Goal: Task Accomplishment & Management: Manage account settings

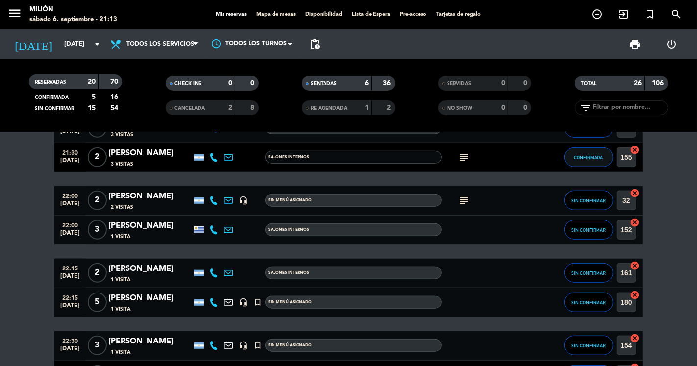
scroll to position [859, 0]
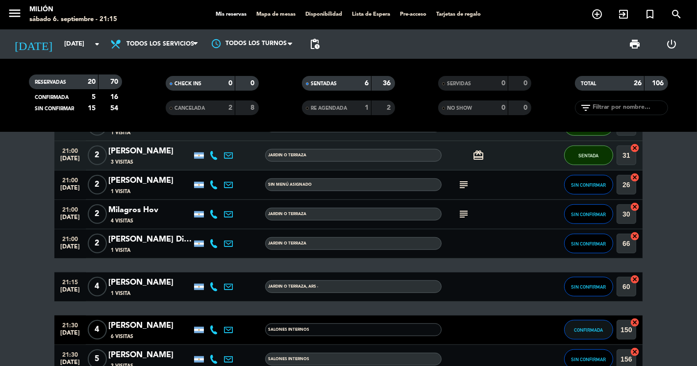
scroll to position [478, 0]
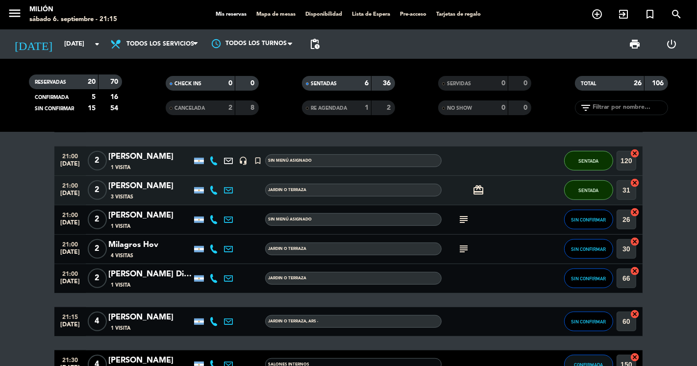
click at [459, 212] on div "subject" at bounding box center [486, 220] width 88 height 29
click at [463, 222] on icon "subject" at bounding box center [464, 220] width 12 height 12
click at [454, 218] on div "subject Que sea al aire libre poco mas jajajaja" at bounding box center [486, 220] width 88 height 29
click at [511, 224] on div "subject" at bounding box center [486, 220] width 88 height 29
click at [514, 218] on div "subject" at bounding box center [486, 220] width 88 height 29
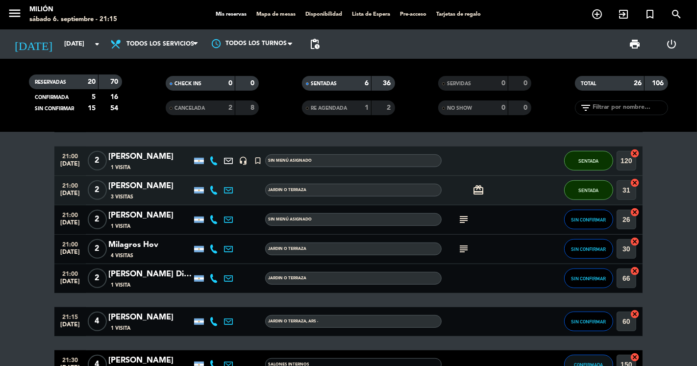
click at [528, 221] on div "subject" at bounding box center [486, 220] width 88 height 29
click at [586, 214] on button "SIN CONFIRMAR" at bounding box center [589, 220] width 49 height 20
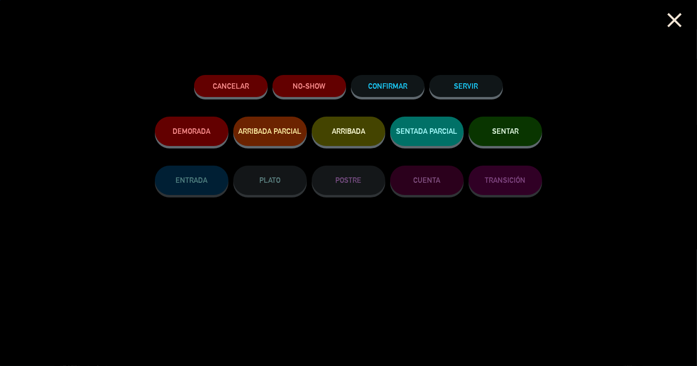
click at [506, 139] on button "SENTAR" at bounding box center [506, 131] width 74 height 29
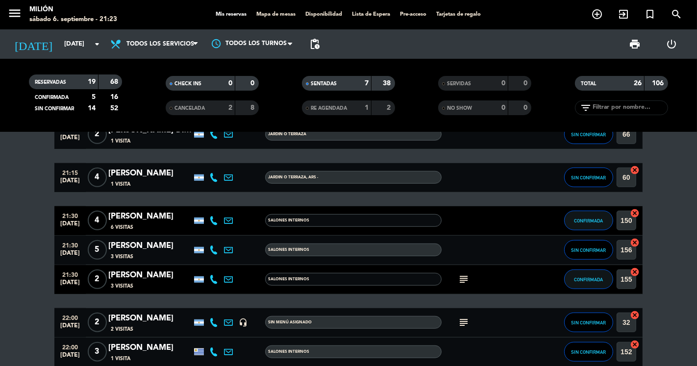
scroll to position [641, 0]
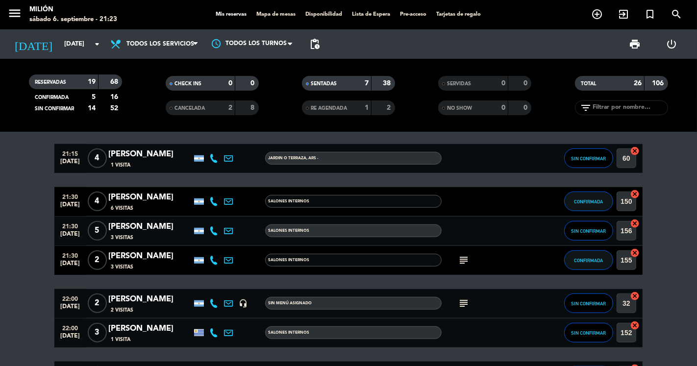
click at [99, 234] on span "5" at bounding box center [97, 231] width 19 height 20
click at [463, 256] on icon "subject" at bounding box center [464, 261] width 12 height 12
click at [591, 258] on span "CONFIRMADA" at bounding box center [589, 260] width 29 height 5
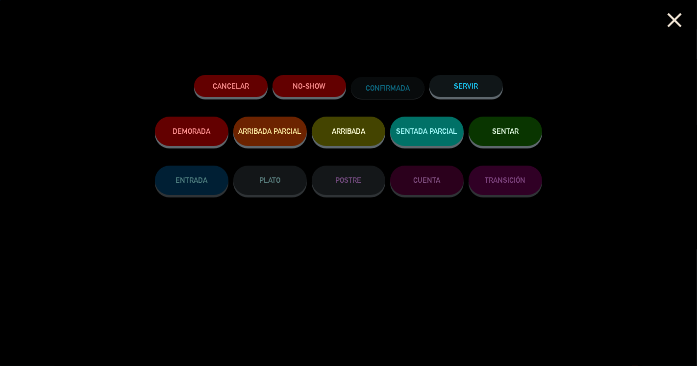
click at [490, 129] on button "SENTAR" at bounding box center [506, 131] width 74 height 29
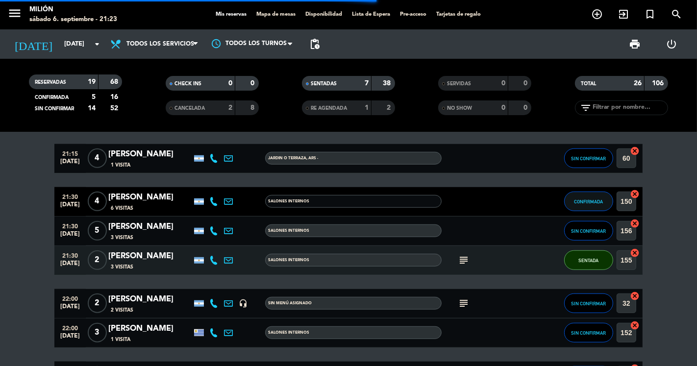
click at [95, 260] on span "2" at bounding box center [97, 261] width 19 height 20
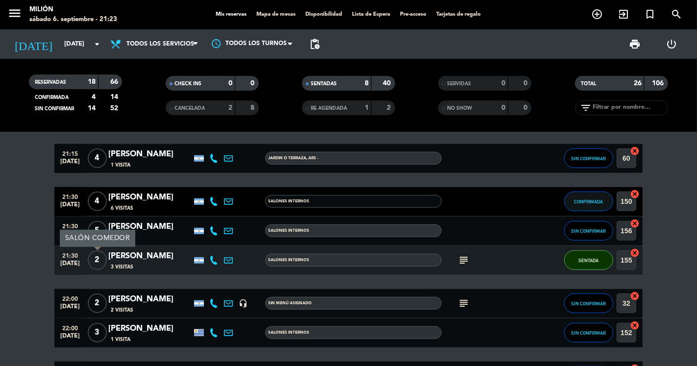
click at [21, 258] on bookings-row "13:00 [DATE] [PERSON_NAME] 1 Visita headset_mic turned_in_not Sin menú asignado…" at bounding box center [348, 79] width 697 height 914
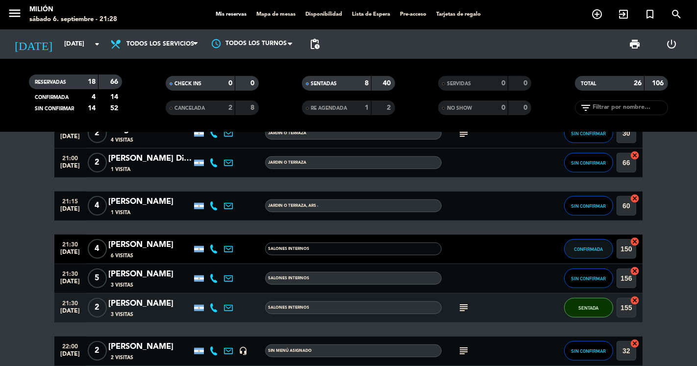
scroll to position [587, 0]
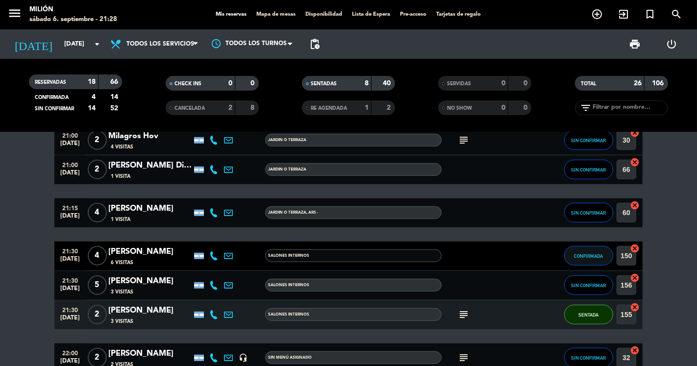
click at [97, 257] on span "4" at bounding box center [97, 256] width 19 height 20
click at [572, 251] on button "CONFIRMADA" at bounding box center [589, 256] width 49 height 20
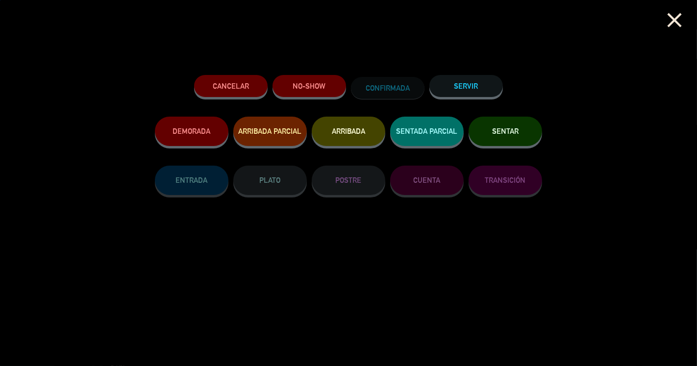
click at [519, 138] on button "SENTAR" at bounding box center [506, 131] width 74 height 29
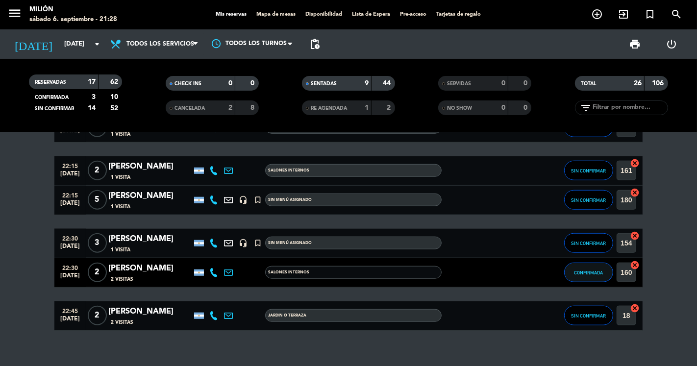
scroll to position [859, 0]
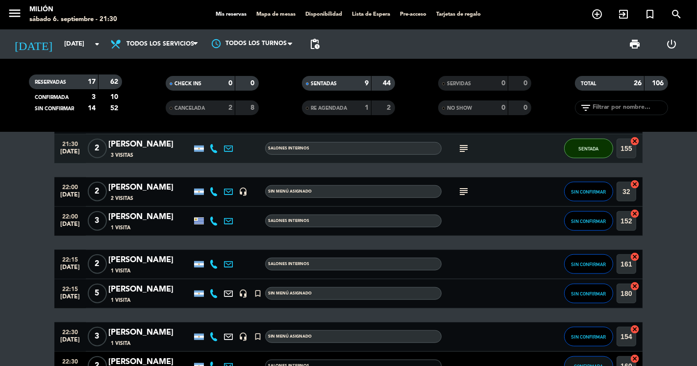
scroll to position [750, 0]
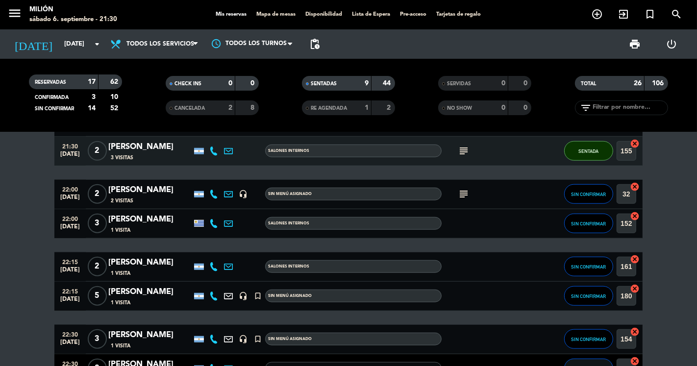
click at [102, 197] on span "2" at bounding box center [97, 194] width 19 height 20
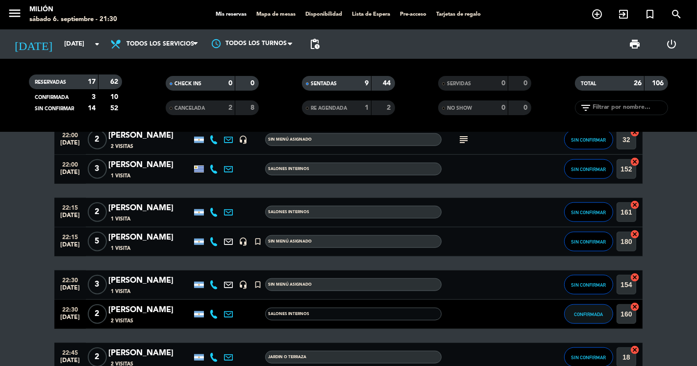
click at [101, 204] on span "2" at bounding box center [97, 213] width 19 height 20
click at [98, 315] on span "2" at bounding box center [97, 315] width 19 height 20
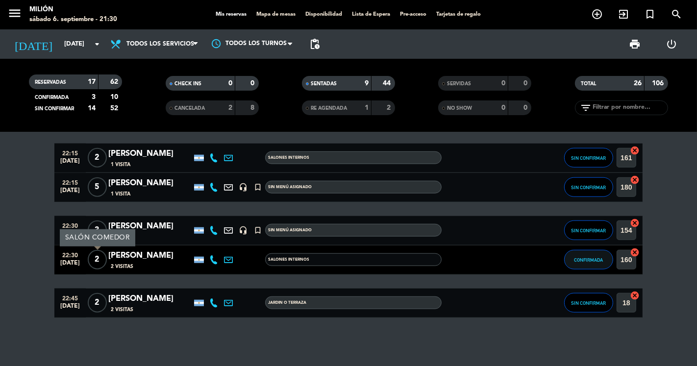
click at [101, 303] on span "2" at bounding box center [97, 303] width 19 height 20
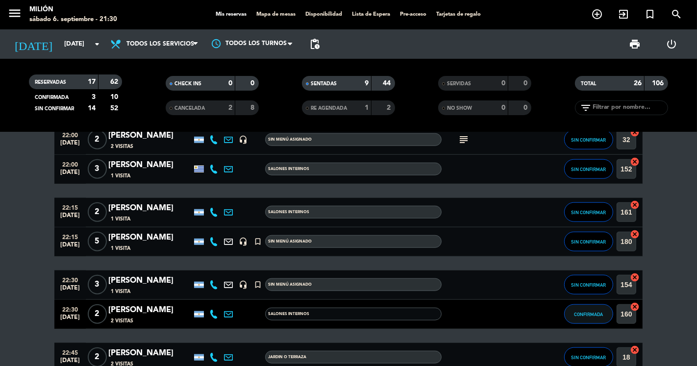
scroll to position [695, 0]
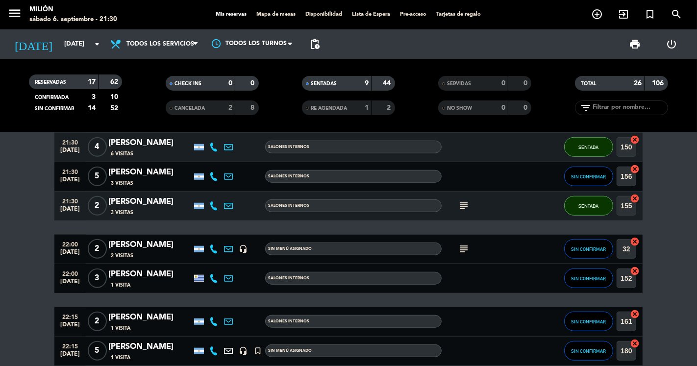
click at [100, 179] on span "5" at bounding box center [97, 177] width 19 height 20
click at [577, 185] on div "SIN CONFIRMAR" at bounding box center [589, 176] width 49 height 29
click at [577, 181] on button "SIN CONFIRMAR" at bounding box center [589, 177] width 49 height 20
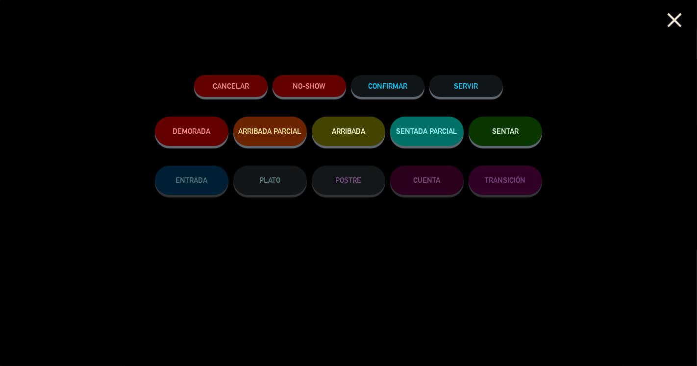
click at [525, 131] on button "SENTAR" at bounding box center [506, 131] width 74 height 29
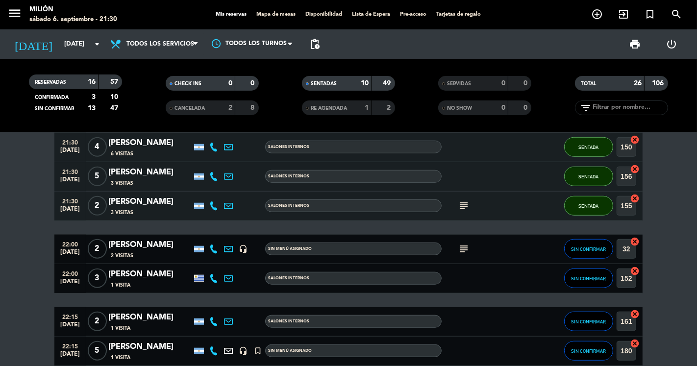
click at [40, 211] on bookings-row "13:00 [DATE] [PERSON_NAME] 1 Visita headset_mic turned_in_not Sin menú asignado…" at bounding box center [348, 25] width 697 height 914
click at [8, 231] on bookings-row "13:00 [DATE] [PERSON_NAME] 1 Visita headset_mic turned_in_not Sin menú asignado…" at bounding box center [348, 25] width 697 height 914
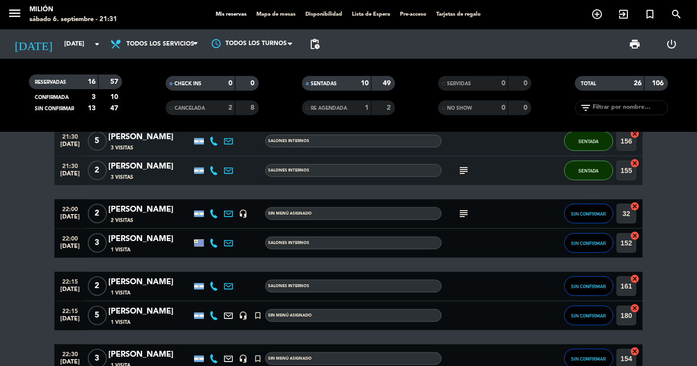
scroll to position [750, 0]
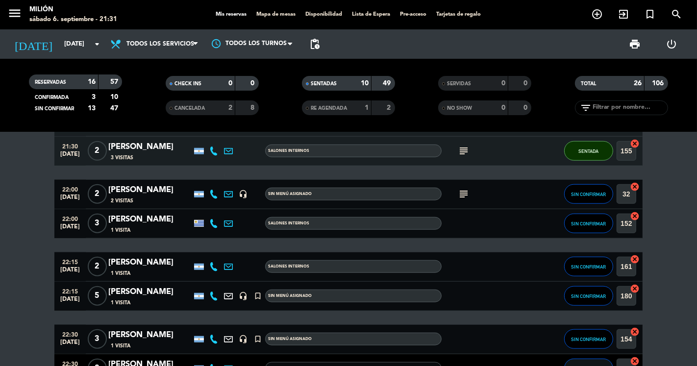
drag, startPoint x: 472, startPoint y: 196, endPoint x: 464, endPoint y: 195, distance: 7.9
click at [472, 196] on div "subject" at bounding box center [486, 194] width 88 height 29
click at [464, 195] on icon "subject" at bounding box center [464, 194] width 12 height 12
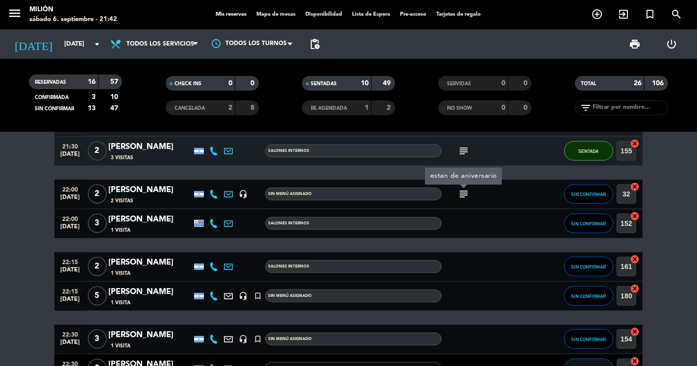
click at [464, 195] on icon "subject" at bounding box center [464, 194] width 12 height 12
click at [99, 194] on span "2" at bounding box center [97, 194] width 19 height 20
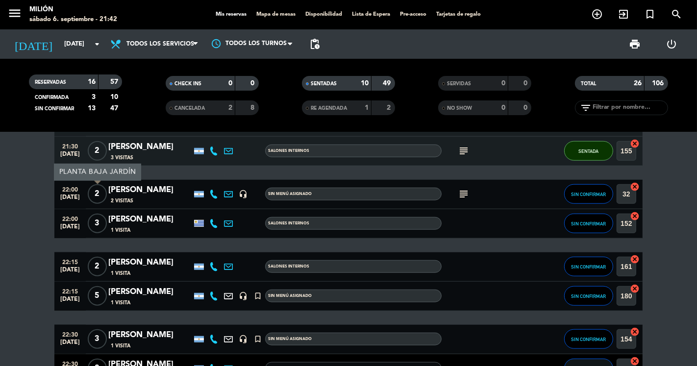
click at [95, 266] on span "2" at bounding box center [97, 267] width 19 height 20
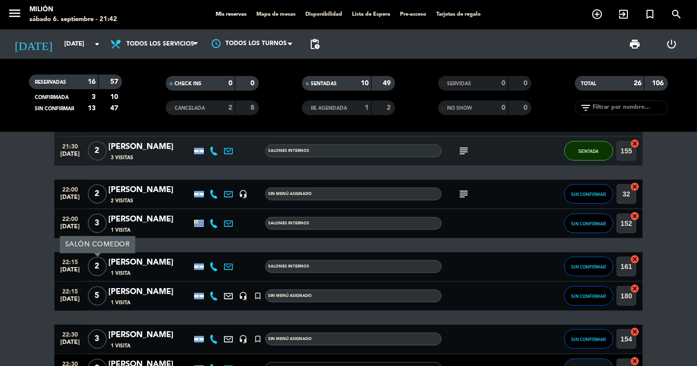
scroll to position [859, 0]
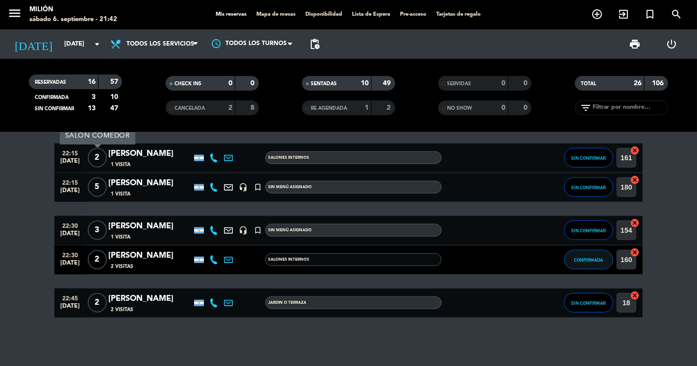
click at [100, 258] on span "2" at bounding box center [97, 260] width 19 height 20
click at [95, 308] on span "2" at bounding box center [97, 303] width 19 height 20
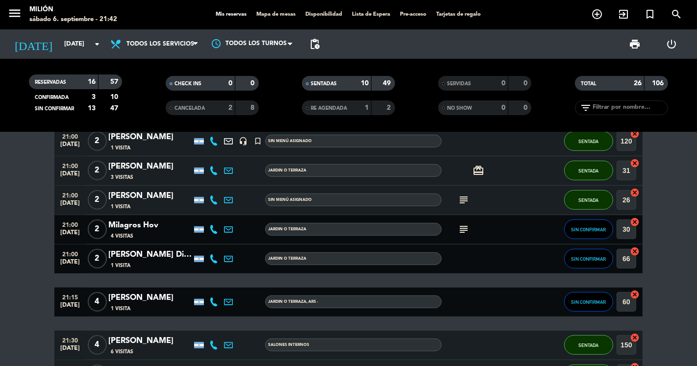
scroll to position [478, 0]
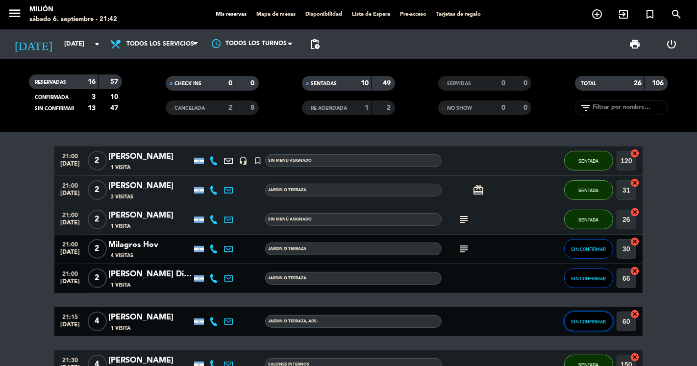
click at [592, 327] on button "SIN CONFIRMAR" at bounding box center [589, 322] width 49 height 20
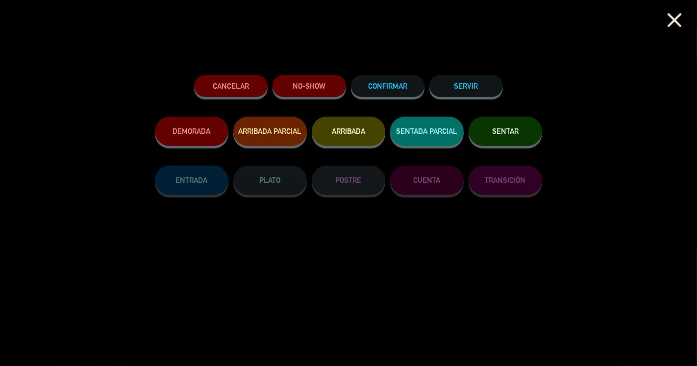
click at [499, 139] on button "SENTAR" at bounding box center [506, 131] width 74 height 29
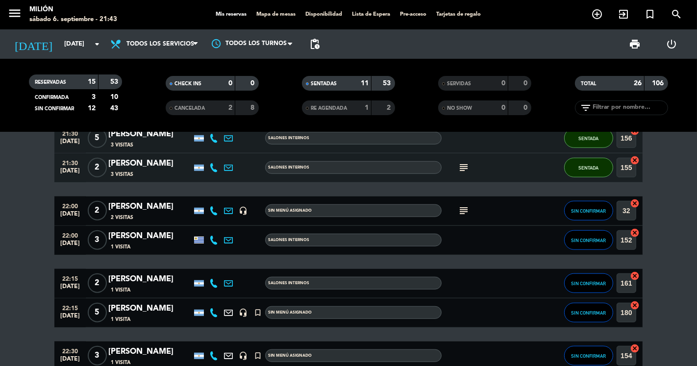
scroll to position [750, 0]
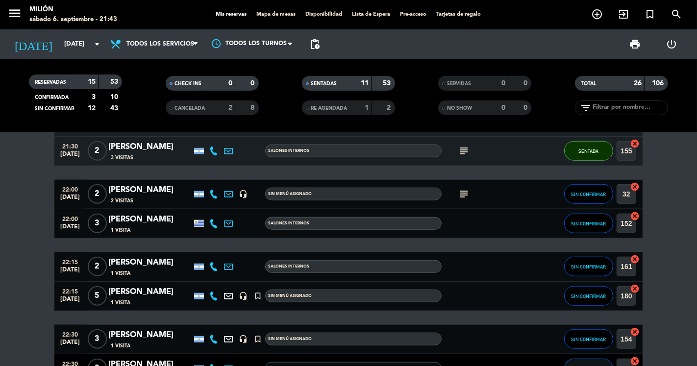
click at [105, 294] on span "5" at bounding box center [97, 296] width 19 height 20
click at [104, 294] on span "5" at bounding box center [97, 296] width 19 height 20
drag, startPoint x: 46, startPoint y: 282, endPoint x: 44, endPoint y: 302, distance: 20.2
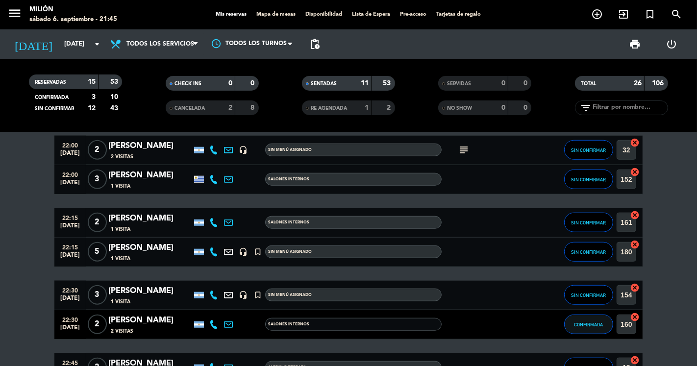
scroll to position [805, 0]
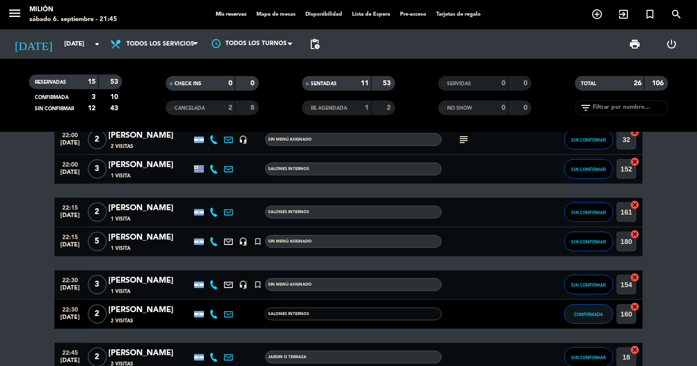
click at [98, 208] on span "2" at bounding box center [97, 213] width 19 height 20
click at [585, 204] on button "SIN CONFIRMAR" at bounding box center [589, 213] width 49 height 20
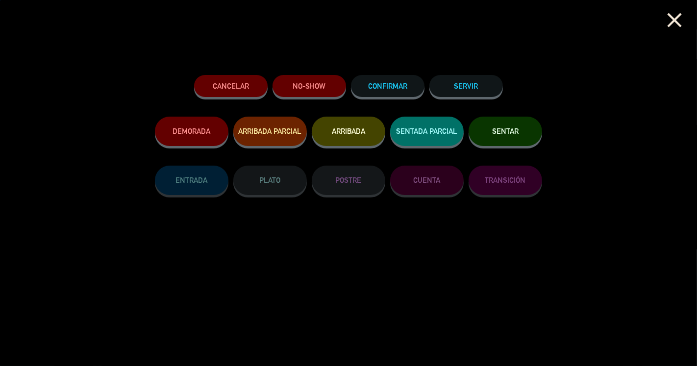
click at [496, 126] on button "SENTAR" at bounding box center [506, 131] width 74 height 29
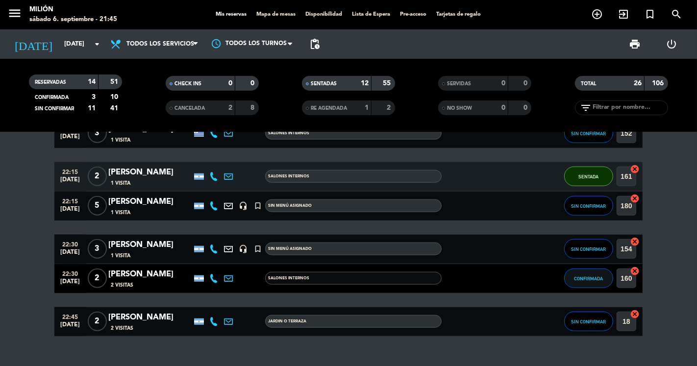
scroll to position [859, 0]
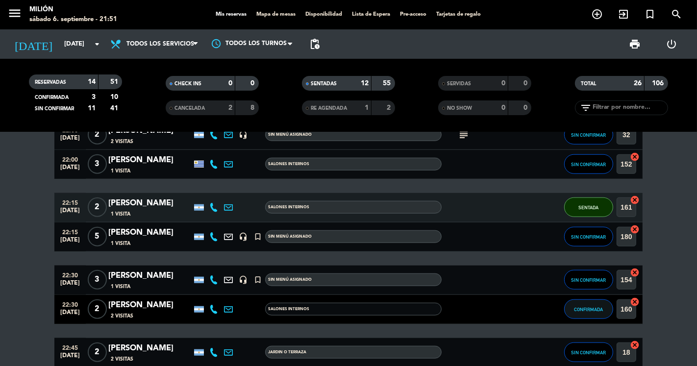
scroll to position [805, 0]
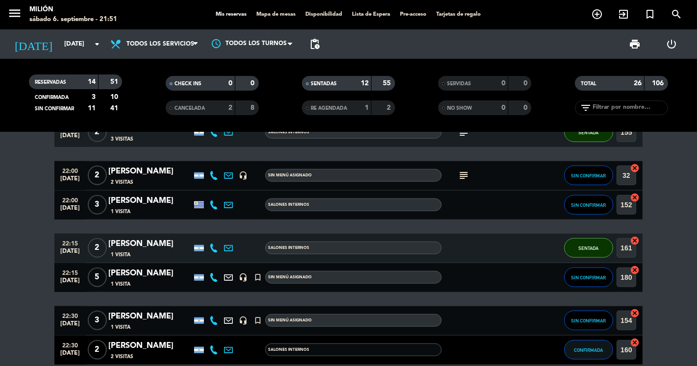
scroll to position [750, 0]
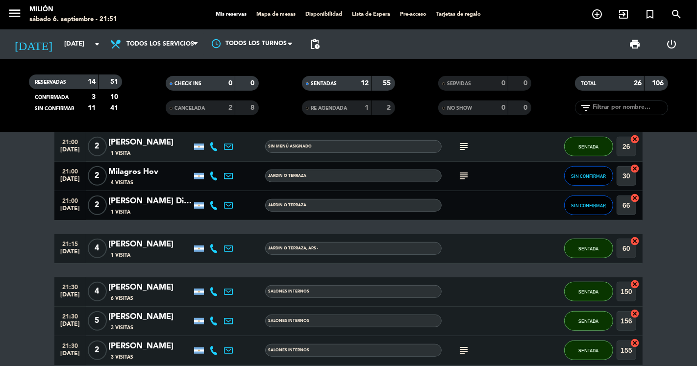
scroll to position [532, 0]
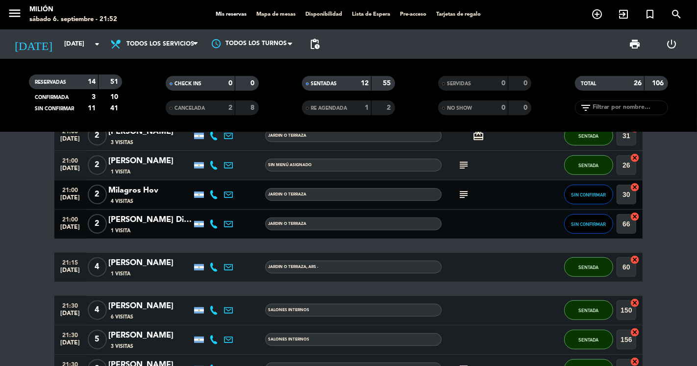
click at [47, 232] on bookings-row "13:00 [DATE] [PERSON_NAME] 1 Visita headset_mic turned_in_not Sin menú asignado…" at bounding box center [348, 188] width 697 height 914
click at [45, 227] on bookings-row "13:00 [DATE] [PERSON_NAME] 1 Visita headset_mic turned_in_not Sin menú asignado…" at bounding box center [348, 188] width 697 height 914
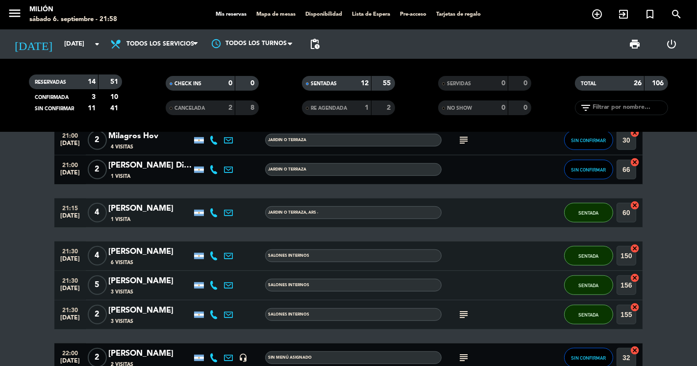
click at [23, 254] on bookings-row "13:00 [DATE] [PERSON_NAME] 1 Visita headset_mic turned_in_not Sin menú asignado…" at bounding box center [348, 134] width 697 height 914
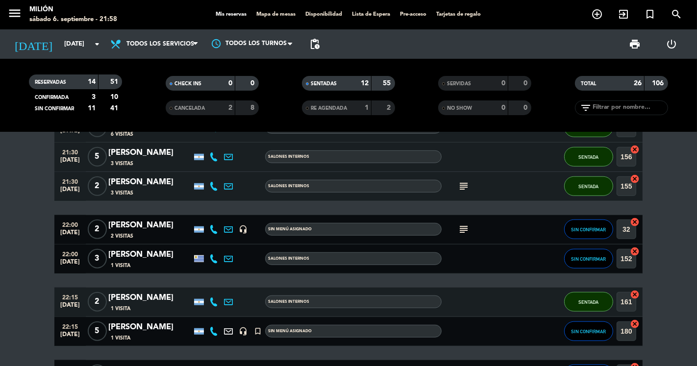
scroll to position [695, 0]
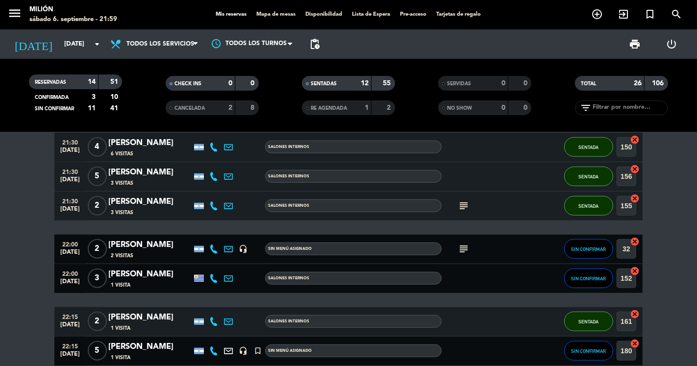
click at [465, 251] on icon "subject" at bounding box center [464, 249] width 12 height 12
click at [99, 249] on span "2" at bounding box center [97, 249] width 19 height 20
click at [7, 242] on bookings-row "13:00 [DATE] [PERSON_NAME] 1 Visita headset_mic turned_in_not Sin menú asignado…" at bounding box center [348, 25] width 697 height 914
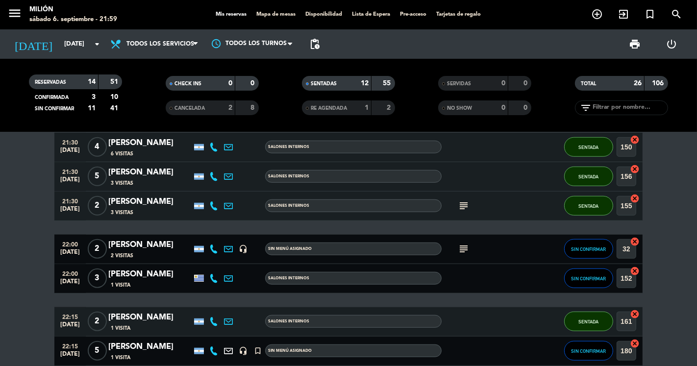
click at [469, 246] on icon "subject" at bounding box center [464, 249] width 12 height 12
click at [464, 248] on icon "subject" at bounding box center [464, 249] width 12 height 12
click at [96, 248] on span "2" at bounding box center [97, 249] width 19 height 20
click at [11, 236] on bookings-row "13:00 [DATE] [PERSON_NAME] 1 Visita headset_mic turned_in_not Sin menú asignado…" at bounding box center [348, 25] width 697 height 914
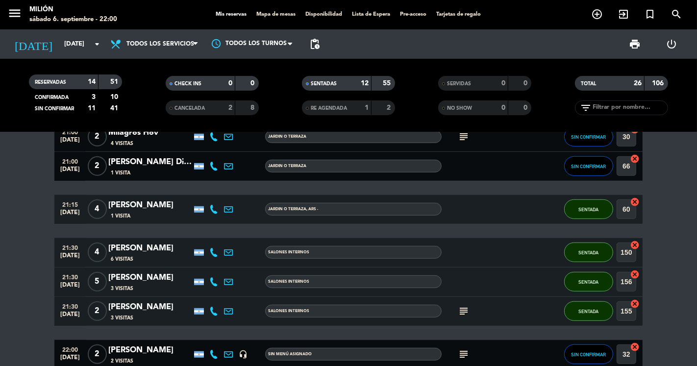
scroll to position [587, 0]
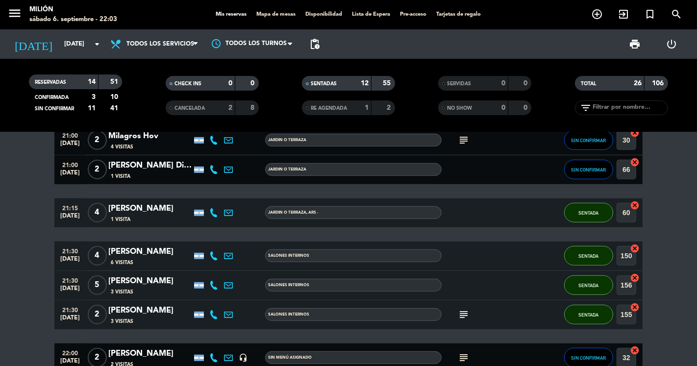
click at [12, 208] on bookings-row "13:00 [DATE] [PERSON_NAME] 1 Visita headset_mic turned_in_not Sin menú asignado…" at bounding box center [348, 134] width 697 height 914
click at [11, 281] on bookings-row "13:00 [DATE] [PERSON_NAME] 1 Visita headset_mic turned_in_not Sin menú asignado…" at bounding box center [348, 134] width 697 height 914
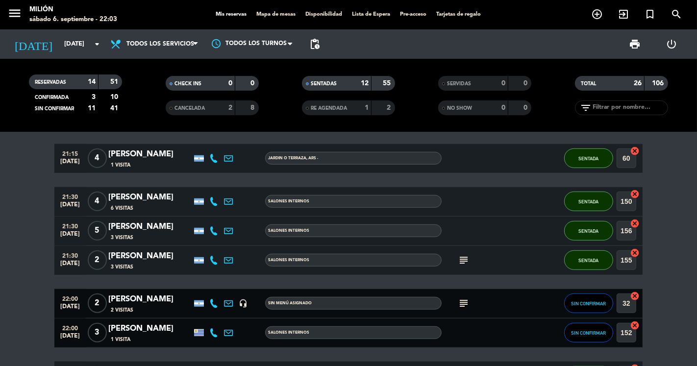
scroll to position [750, 0]
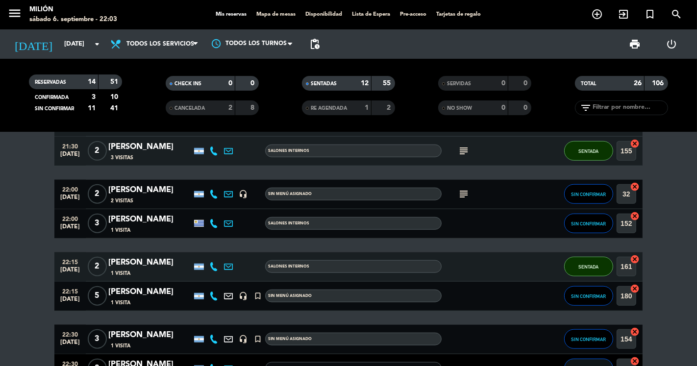
click at [602, 219] on button "SIN CONFIRMAR" at bounding box center [589, 224] width 49 height 20
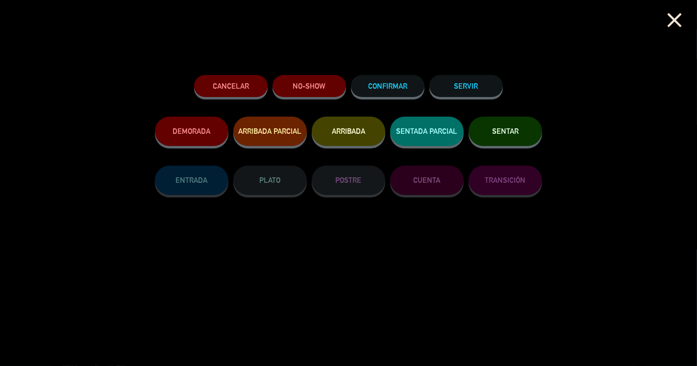
click at [502, 150] on div "SENTAR" at bounding box center [506, 141] width 74 height 49
click at [499, 134] on span "SENTAR" at bounding box center [505, 131] width 26 height 8
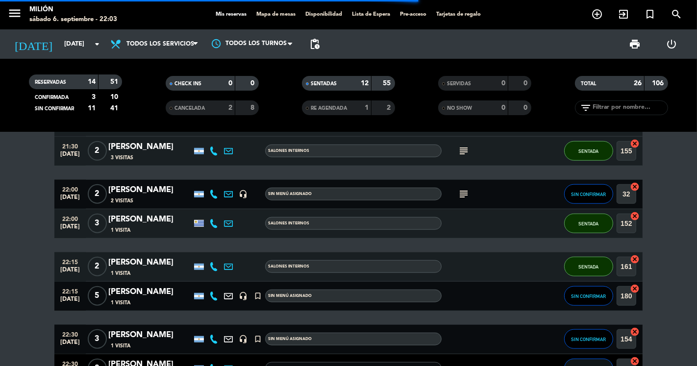
click at [100, 227] on span "3" at bounding box center [97, 224] width 19 height 20
click at [599, 192] on span "SIN CONFIRMAR" at bounding box center [589, 194] width 35 height 5
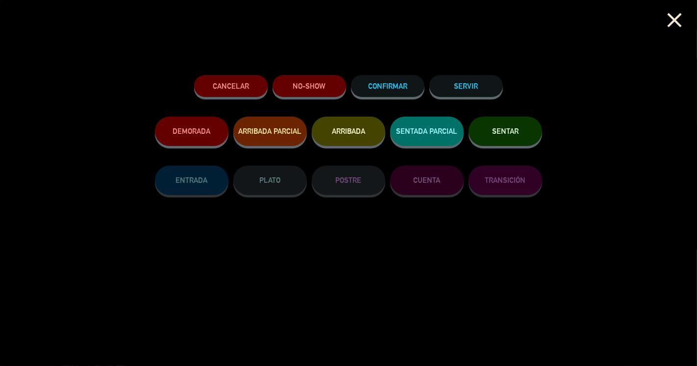
click at [513, 131] on span "SENTAR" at bounding box center [505, 131] width 26 height 8
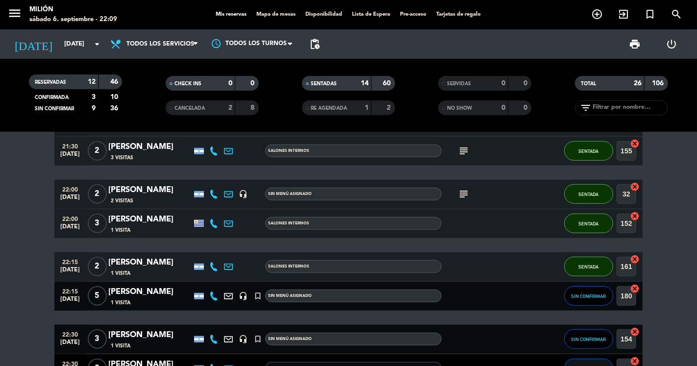
scroll to position [859, 0]
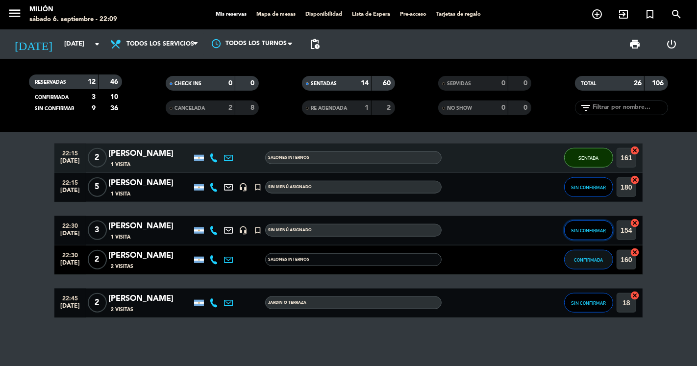
click at [597, 232] on span "SIN CONFIRMAR" at bounding box center [589, 230] width 35 height 5
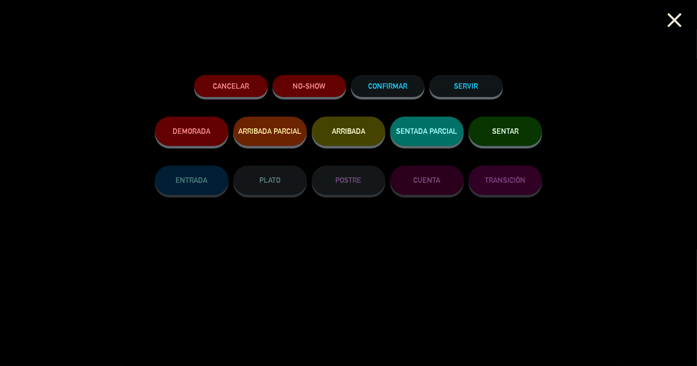
click at [518, 141] on button "SENTAR" at bounding box center [506, 131] width 74 height 29
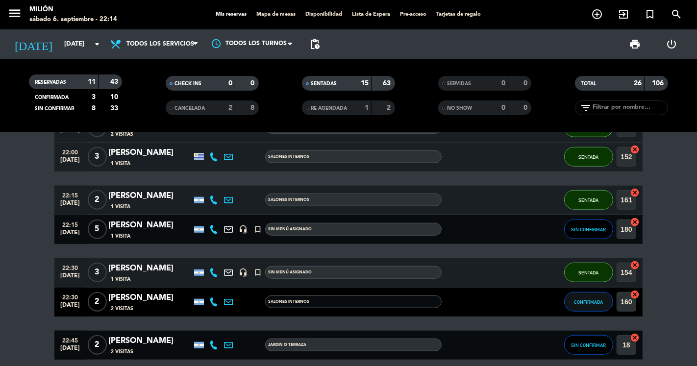
scroll to position [805, 0]
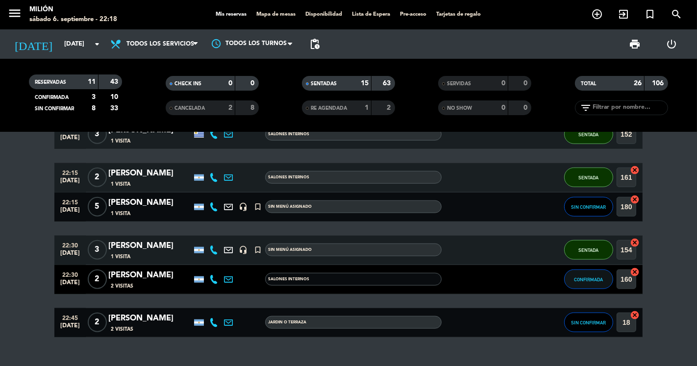
scroll to position [859, 0]
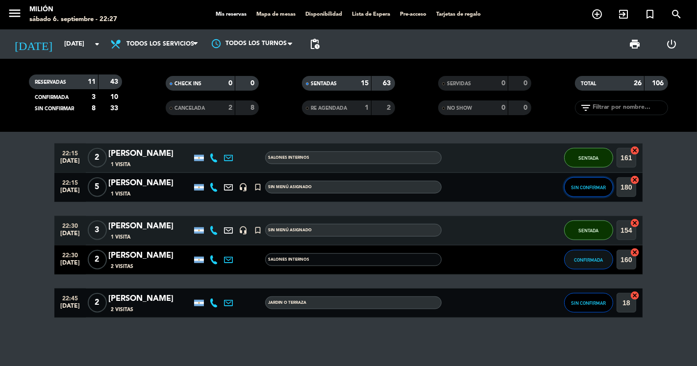
drag, startPoint x: 615, startPoint y: 194, endPoint x: 587, endPoint y: 187, distance: 28.8
click at [587, 187] on span "SIN CONFIRMAR" at bounding box center [589, 187] width 35 height 5
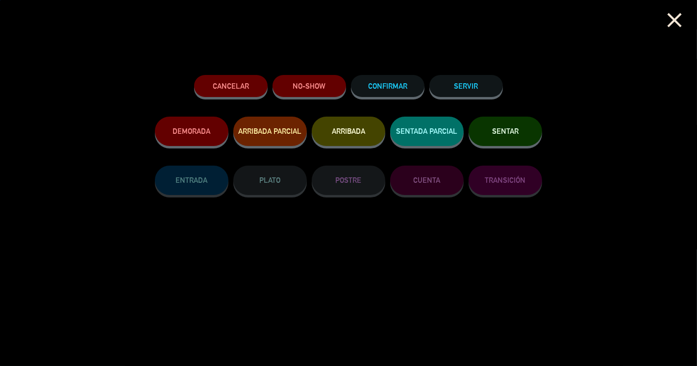
click at [493, 130] on span "SENTAR" at bounding box center [505, 131] width 26 height 8
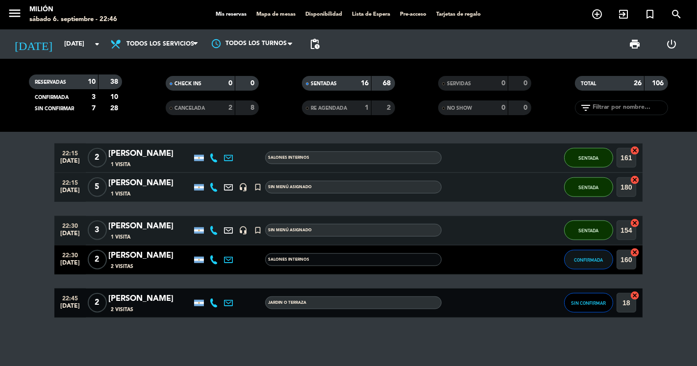
click at [59, 46] on input "[DATE]" at bounding box center [101, 44] width 85 height 18
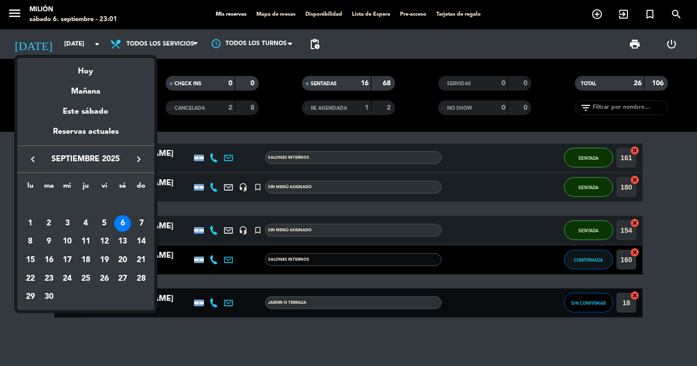
click at [135, 225] on div "7" at bounding box center [141, 223] width 17 height 17
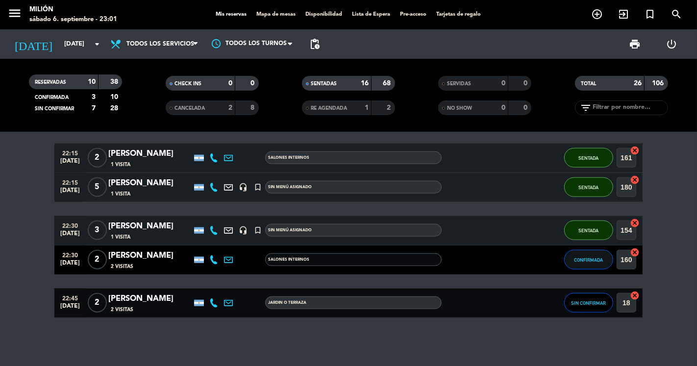
type input "[DATE]"
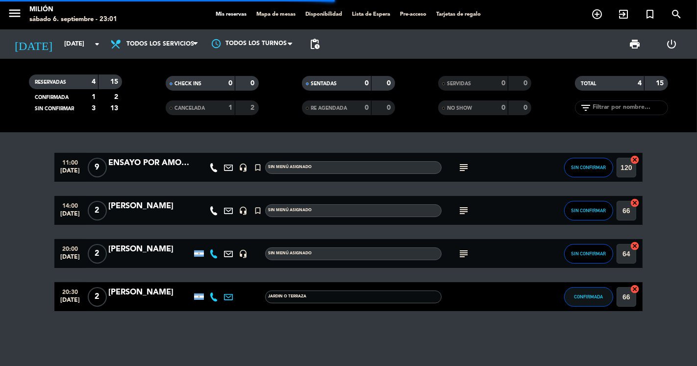
scroll to position [0, 0]
click at [32, 223] on bookings-row "11:00 [DATE] 9 ENSAYO POR AMOR A VOS headset_mic turned_in_not Sin menú asignad…" at bounding box center [348, 232] width 697 height 159
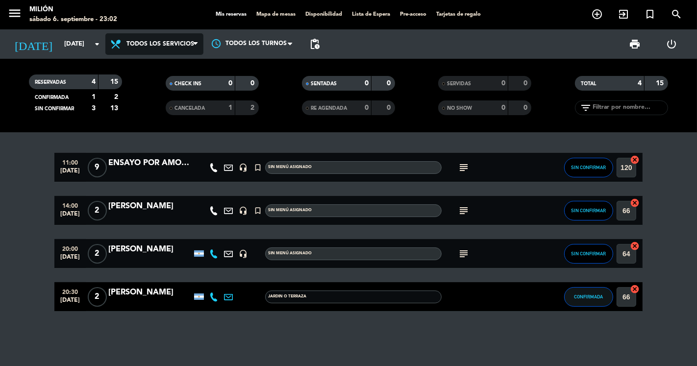
click at [157, 45] on span "Todos los servicios" at bounding box center [161, 44] width 68 height 7
click at [31, 198] on bookings-row "11:00 [DATE] 9 ENSAYO POR AMOR A VOS headset_mic turned_in_not Sin menú asignad…" at bounding box center [348, 232] width 697 height 159
click at [18, 270] on bookings-row "11:00 [DATE] 9 ENSAYO POR AMOR A VOS headset_mic turned_in_not Sin menú asignad…" at bounding box center [348, 232] width 697 height 159
click at [20, 195] on bookings-row "11:00 [DATE] 9 ENSAYO POR AMOR A VOS headset_mic turned_in_not Sin menú asignad…" at bounding box center [348, 232] width 697 height 159
click at [32, 238] on bookings-row "11:00 [DATE] 9 ENSAYO POR AMOR A VOS headset_mic turned_in_not Sin menú asignad…" at bounding box center [348, 232] width 697 height 159
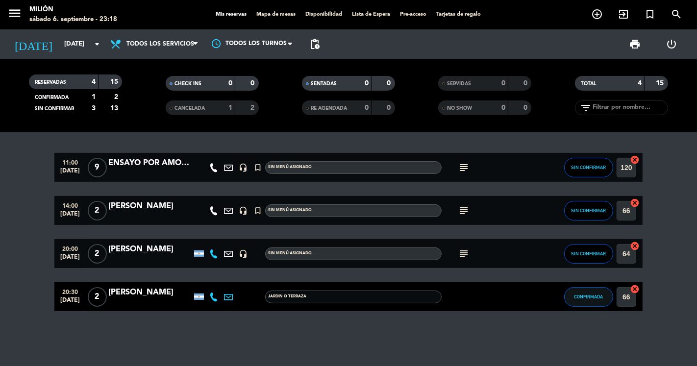
click at [41, 195] on bookings-row "11:00 [DATE] 9 ENSAYO POR AMOR A VOS headset_mic turned_in_not Sin menú asignad…" at bounding box center [348, 232] width 697 height 159
click at [463, 169] on icon "subject" at bounding box center [464, 168] width 12 height 12
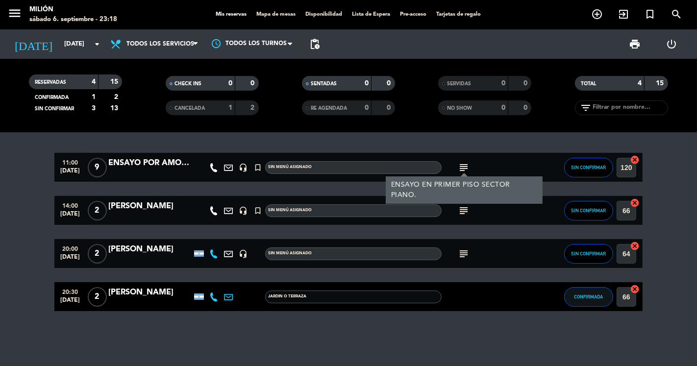
click at [463, 169] on icon "subject" at bounding box center [464, 168] width 12 height 12
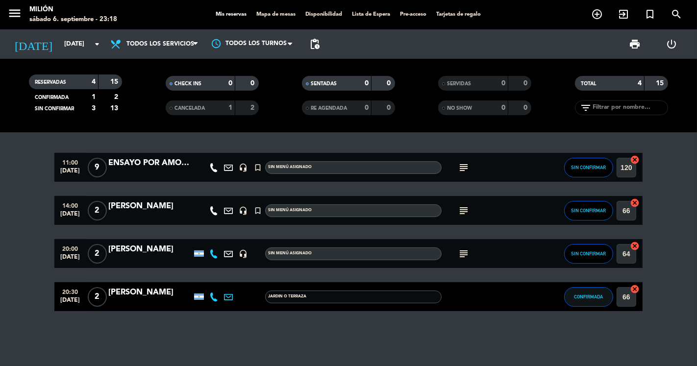
click at [31, 234] on bookings-row "11:00 [DATE] 9 ENSAYO POR AMOR A VOS headset_mic turned_in_not Sin menú asignad…" at bounding box center [348, 232] width 697 height 159
click at [46, 238] on bookings-row "11:00 [DATE] 9 ENSAYO POR AMOR A VOS headset_mic turned_in_not Sin menú asignad…" at bounding box center [348, 232] width 697 height 159
click at [0, 229] on bookings-row "11:00 [DATE] 9 ENSAYO POR AMOR A VOS headset_mic turned_in_not Sin menú asignad…" at bounding box center [348, 232] width 697 height 159
click at [22, 212] on bookings-row "11:00 [DATE] 9 ENSAYO POR AMOR A VOS headset_mic turned_in_not Sin menú asignad…" at bounding box center [348, 232] width 697 height 159
